Goal: Task Accomplishment & Management: Manage account settings

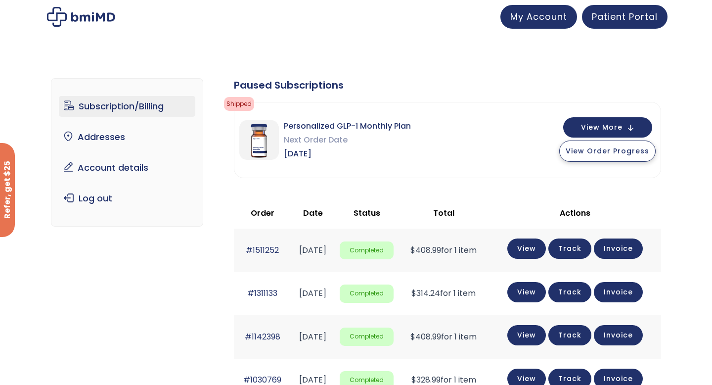
click at [590, 150] on span "View Order Progress" at bounding box center [607, 151] width 84 height 10
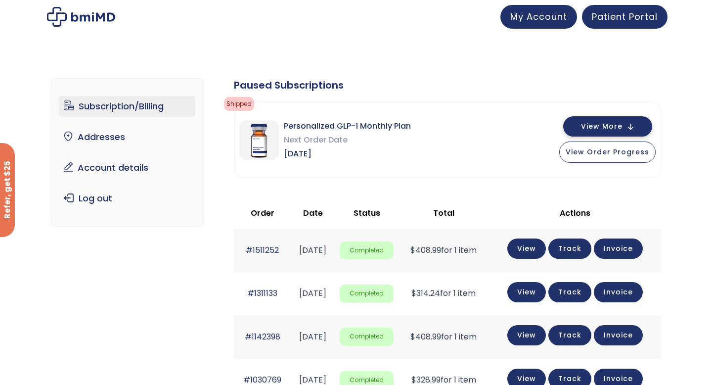
click at [591, 123] on span "View More" at bounding box center [602, 126] width 42 height 6
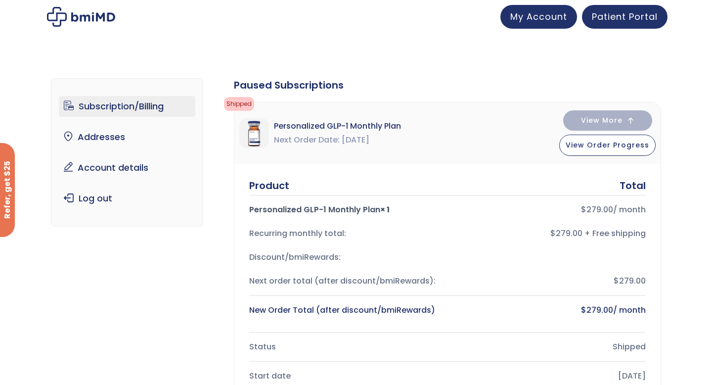
click at [59, 15] on img at bounding box center [81, 17] width 68 height 20
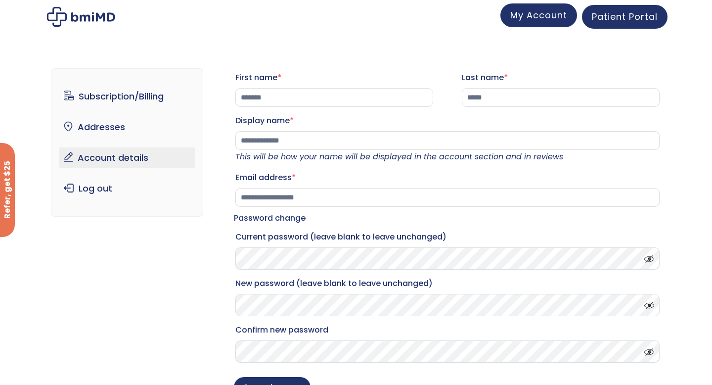
click at [554, 13] on span "My Account" at bounding box center [538, 15] width 57 height 12
